Goal: Information Seeking & Learning: Check status

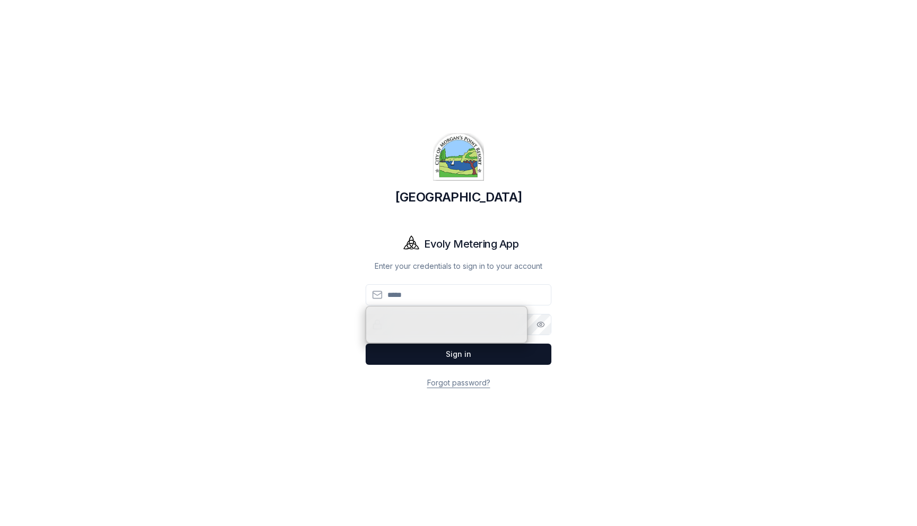
type input "**********"
click at [302, 248] on div "**********" at bounding box center [458, 263] width 743 height 526
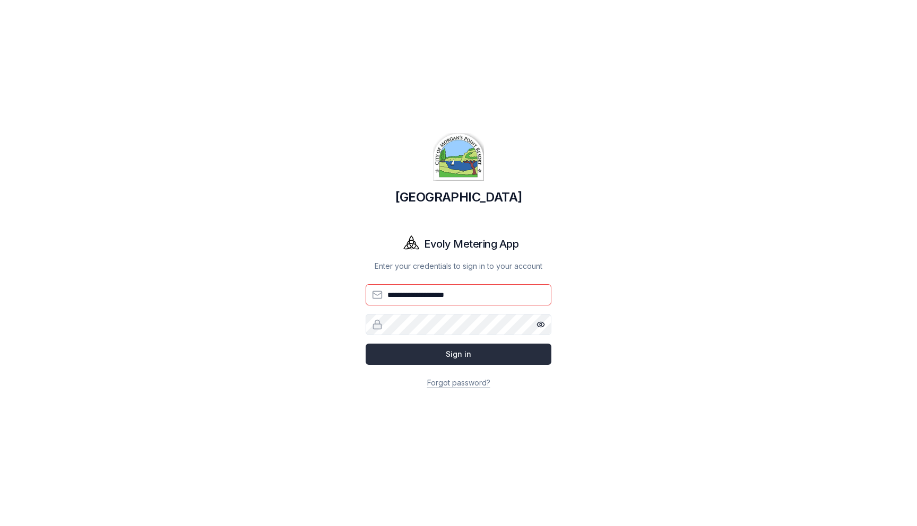
click at [450, 352] on button "Sign in" at bounding box center [459, 354] width 186 height 21
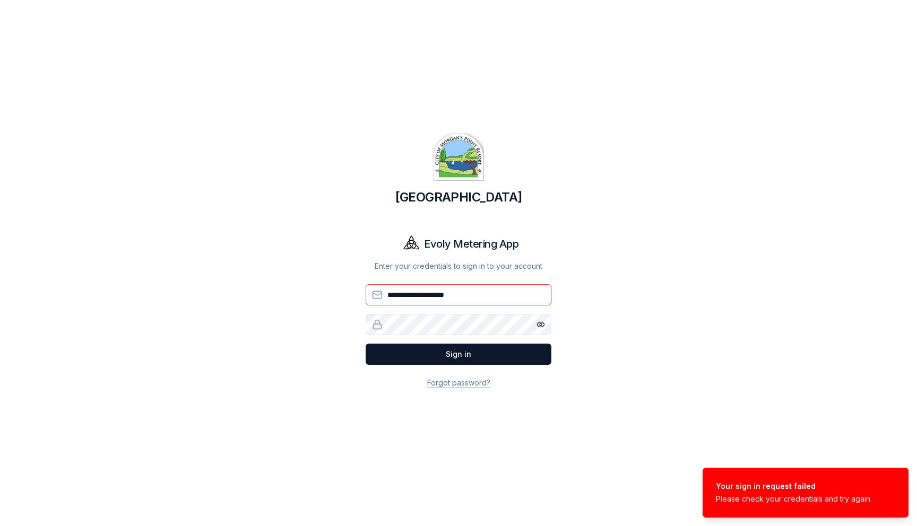
click at [548, 328] on button "Show password" at bounding box center [540, 324] width 21 height 21
click at [451, 362] on button "Sign in" at bounding box center [459, 354] width 186 height 21
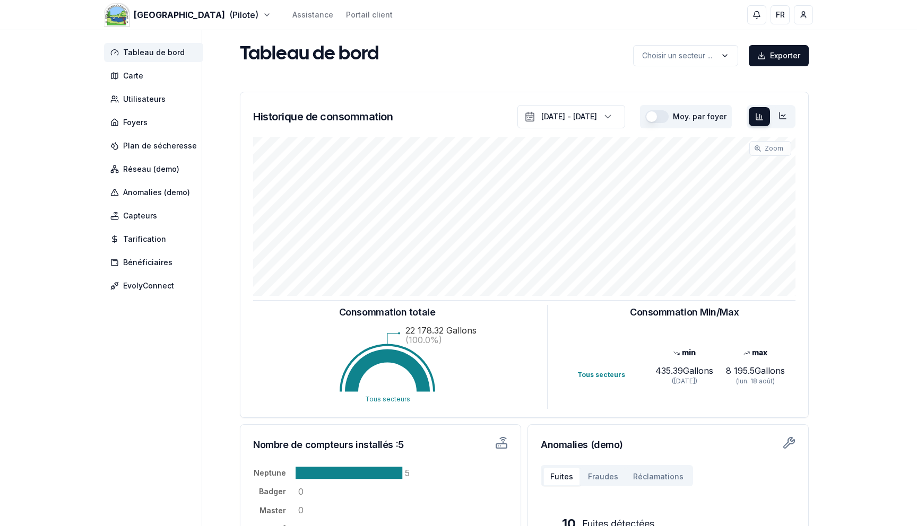
click at [190, 8] on div "[GEOGRAPHIC_DATA] (Pilote) Assistance Portail client FR [PERSON_NAME]" at bounding box center [458, 15] width 743 height 30
click at [174, 15] on html "[GEOGRAPHIC_DATA] (Pilote) Assistance Portail client FR [PERSON_NAME] de bord C…" at bounding box center [458, 424] width 917 height 849
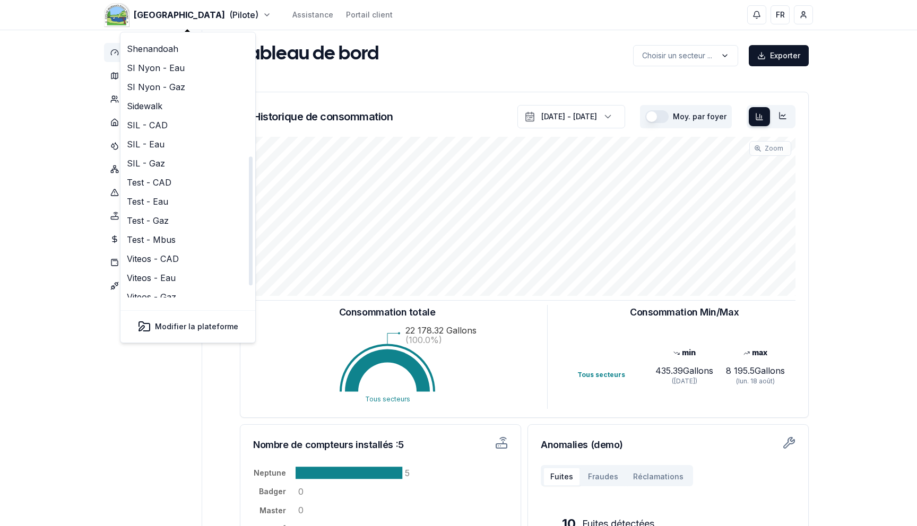
scroll to position [272, 0]
click at [59, 196] on html "[GEOGRAPHIC_DATA] (Pilote) Assistance Portail client FR [PERSON_NAME] de bord C…" at bounding box center [458, 424] width 917 height 849
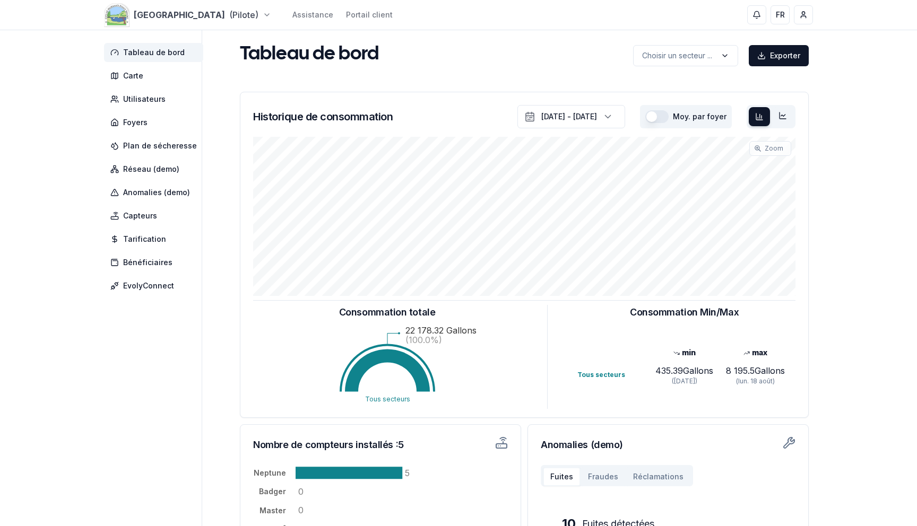
click at [171, 18] on html "[GEOGRAPHIC_DATA] (Pilote) Assistance Portail client FR [PERSON_NAME] de bord C…" at bounding box center [458, 424] width 917 height 849
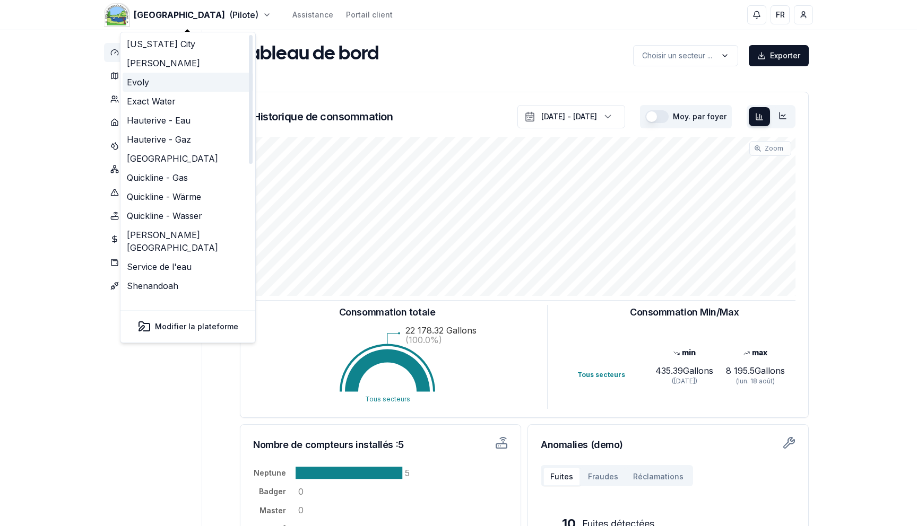
click at [167, 87] on link "Evoly" at bounding box center [188, 82] width 131 height 19
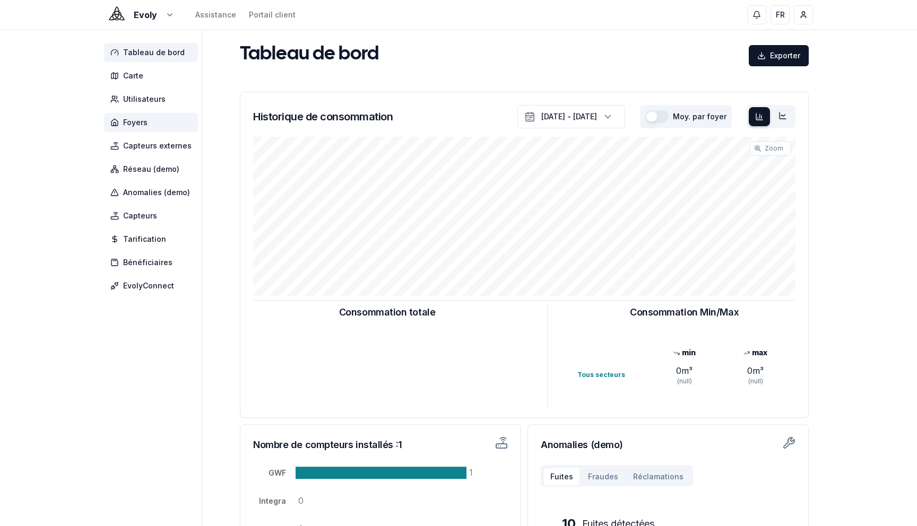
click at [150, 115] on span "Foyers" at bounding box center [151, 122] width 94 height 19
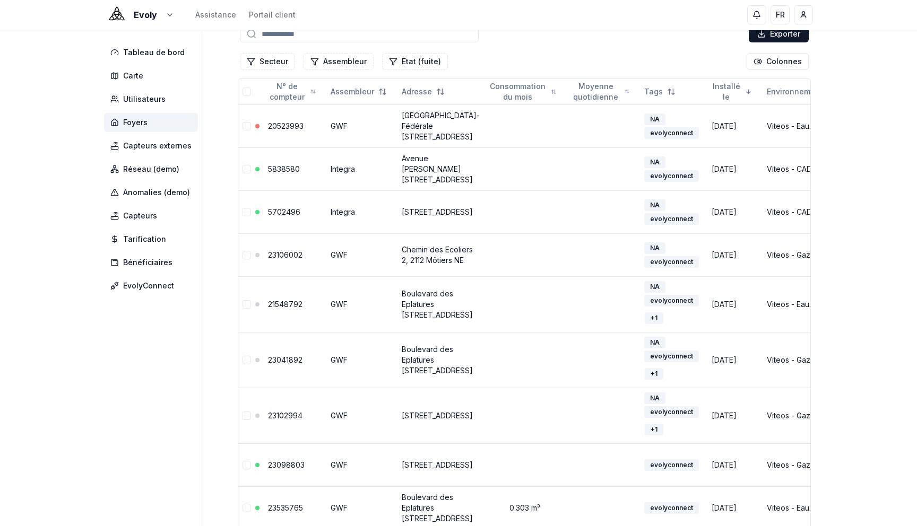
scroll to position [77, 0]
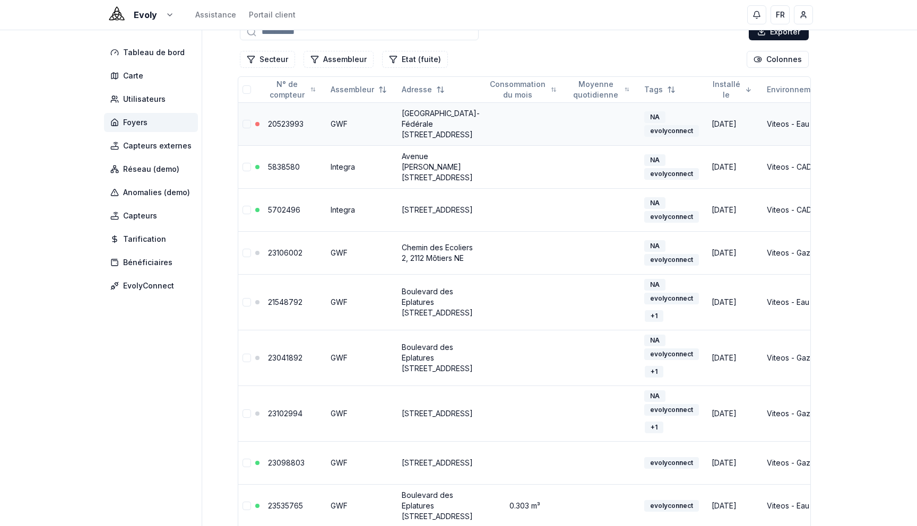
click at [280, 128] on link "20523993" at bounding box center [286, 123] width 36 height 9
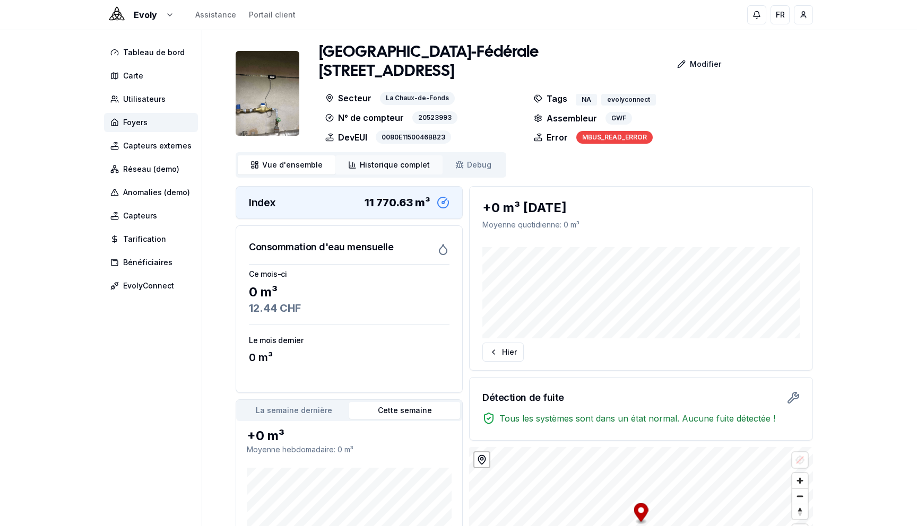
click at [374, 168] on span "Historique complet" at bounding box center [395, 165] width 70 height 11
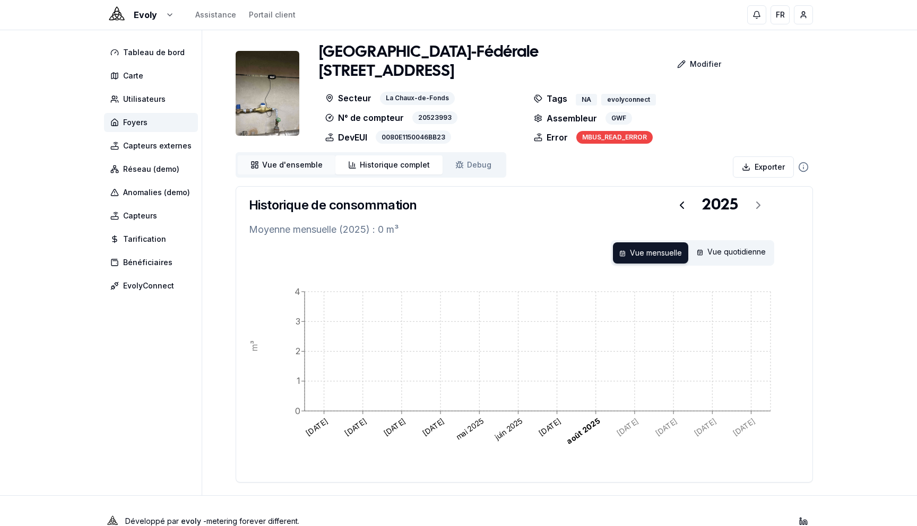
click at [297, 167] on span "Vue d'ensemble" at bounding box center [292, 165] width 60 height 11
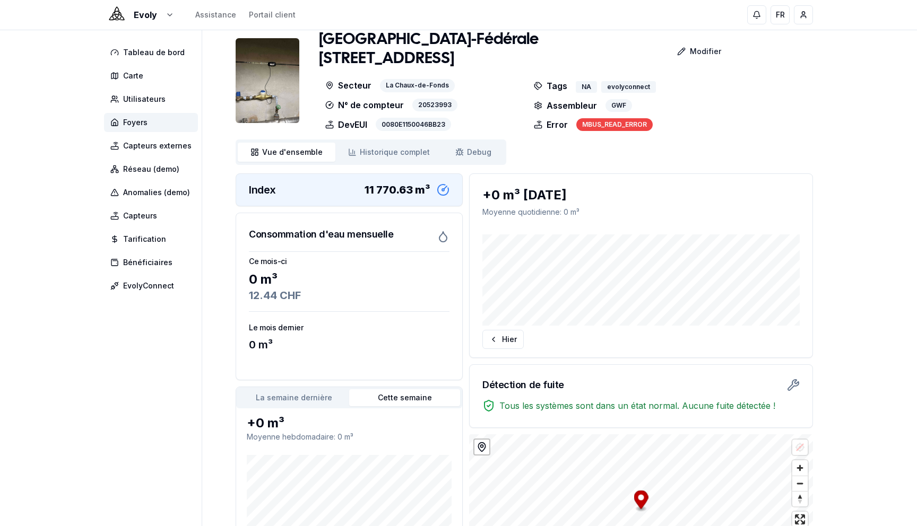
scroll to position [11, 0]
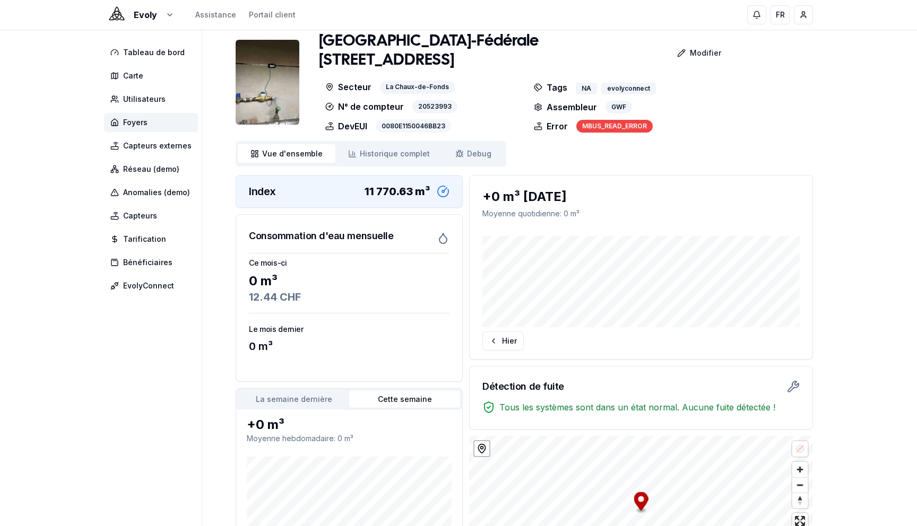
click at [404, 128] on div "0080E1150046BB23" at bounding box center [413, 125] width 75 height 13
copy div "0080E1150046BB23"
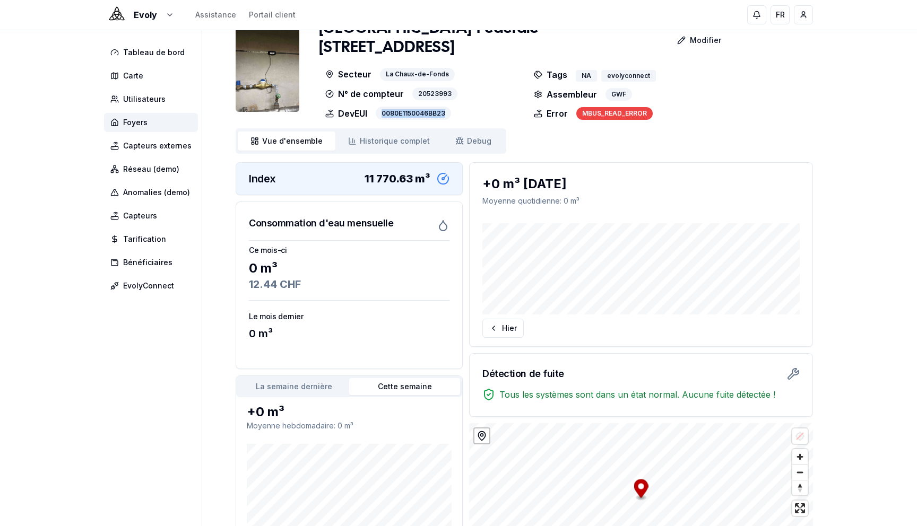
scroll to position [0, 0]
